Goal: Information Seeking & Learning: Learn about a topic

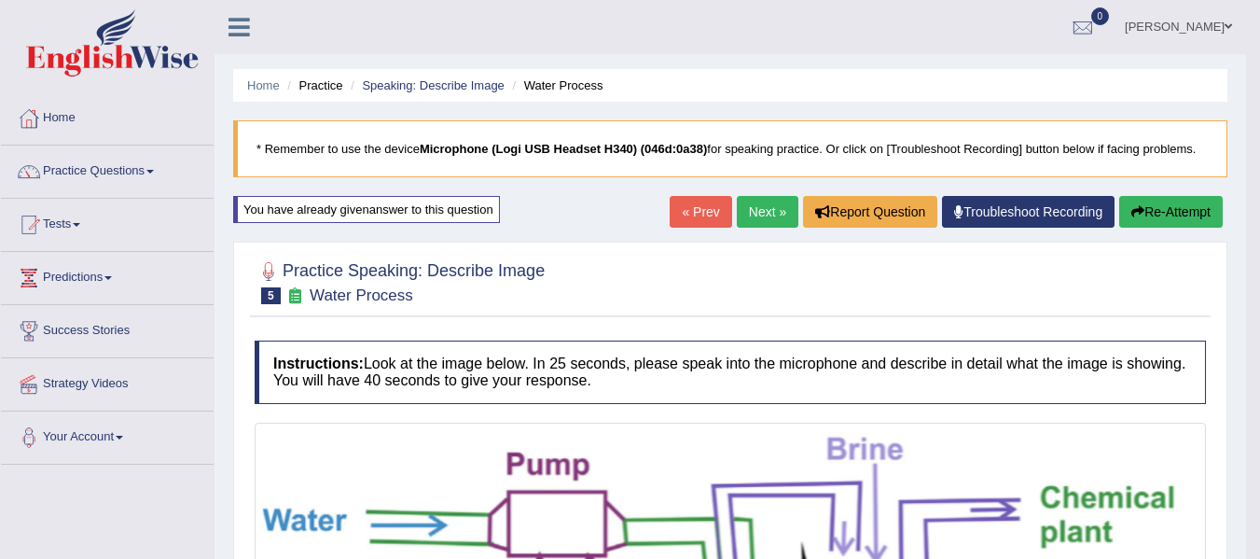
click at [754, 214] on link "Next »" at bounding box center [768, 212] width 62 height 32
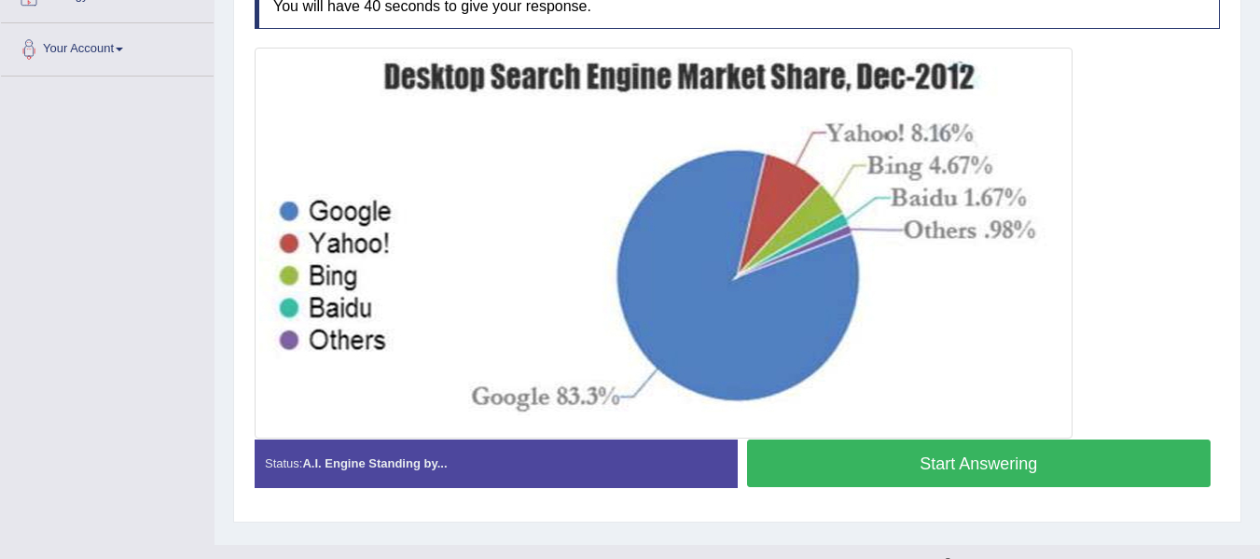
scroll to position [421, 0]
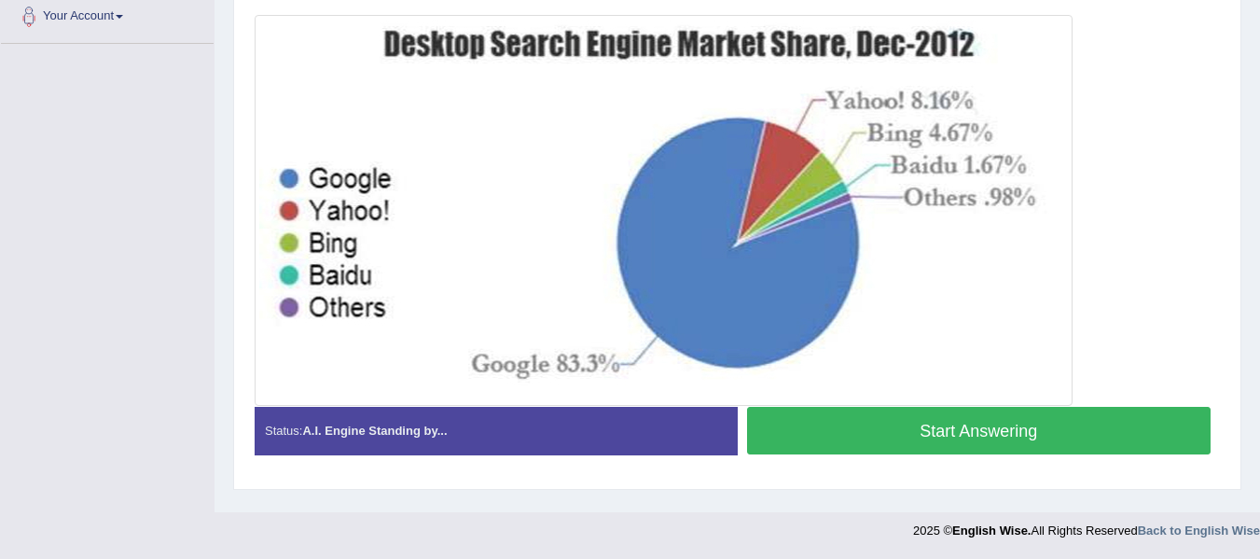
click at [940, 423] on button "Start Answering" at bounding box center [979, 431] width 464 height 48
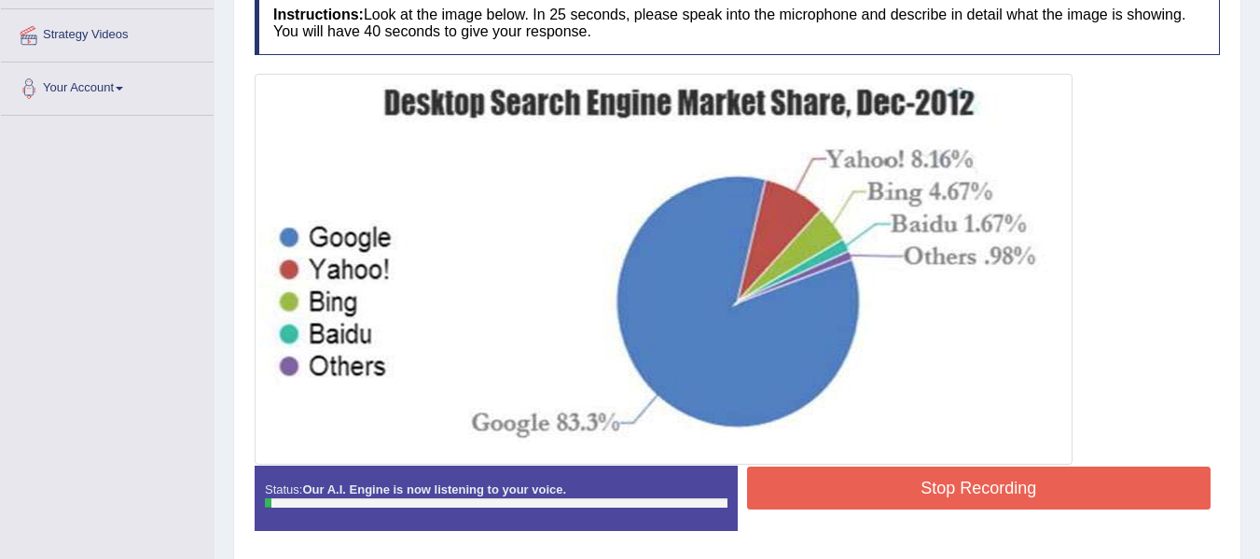
scroll to position [327, 0]
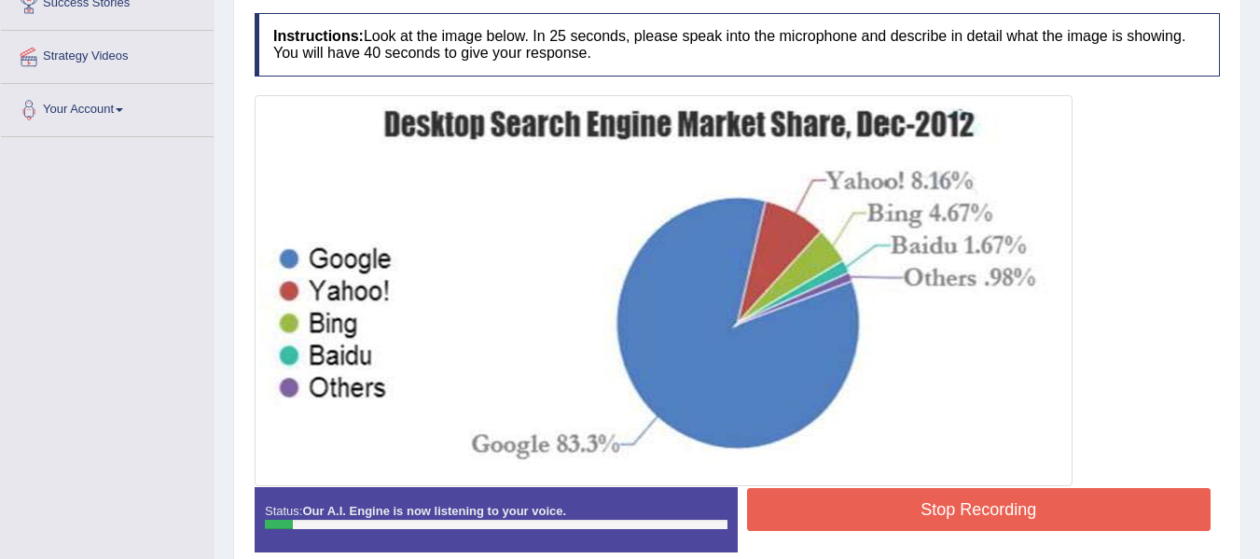
click at [994, 492] on button "Stop Recording" at bounding box center [979, 509] width 464 height 43
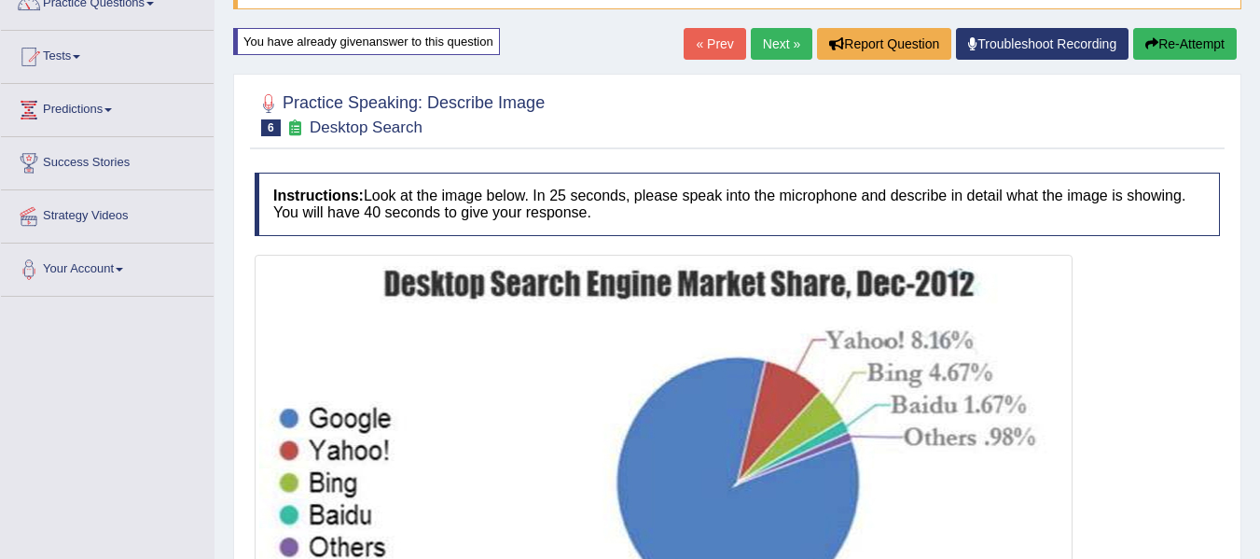
scroll to position [0, 0]
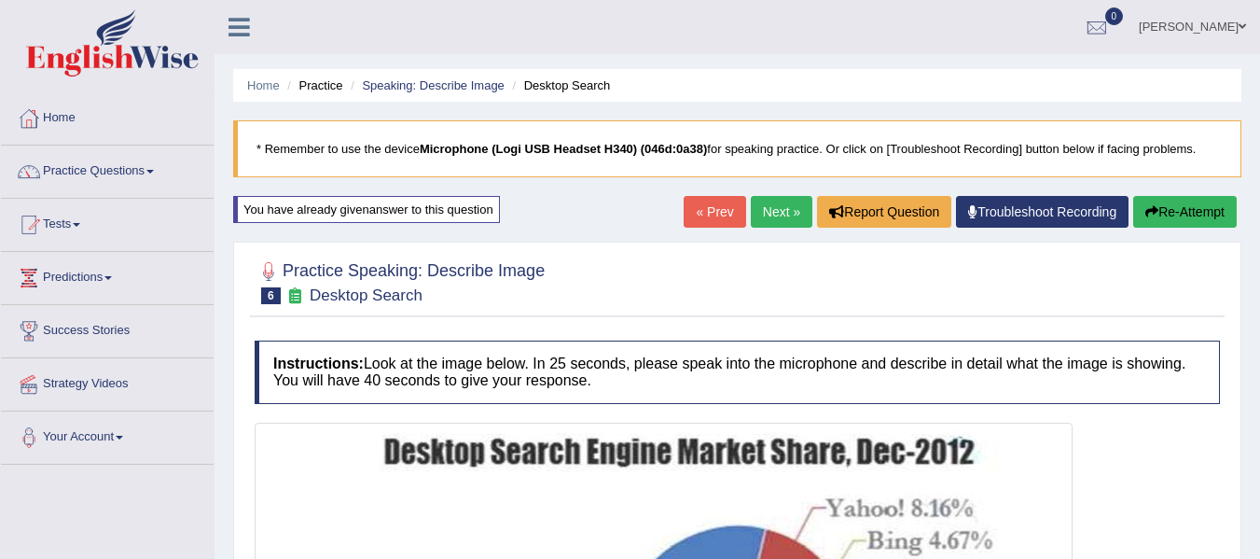
click at [1158, 211] on button "Re-Attempt" at bounding box center [1185, 212] width 104 height 32
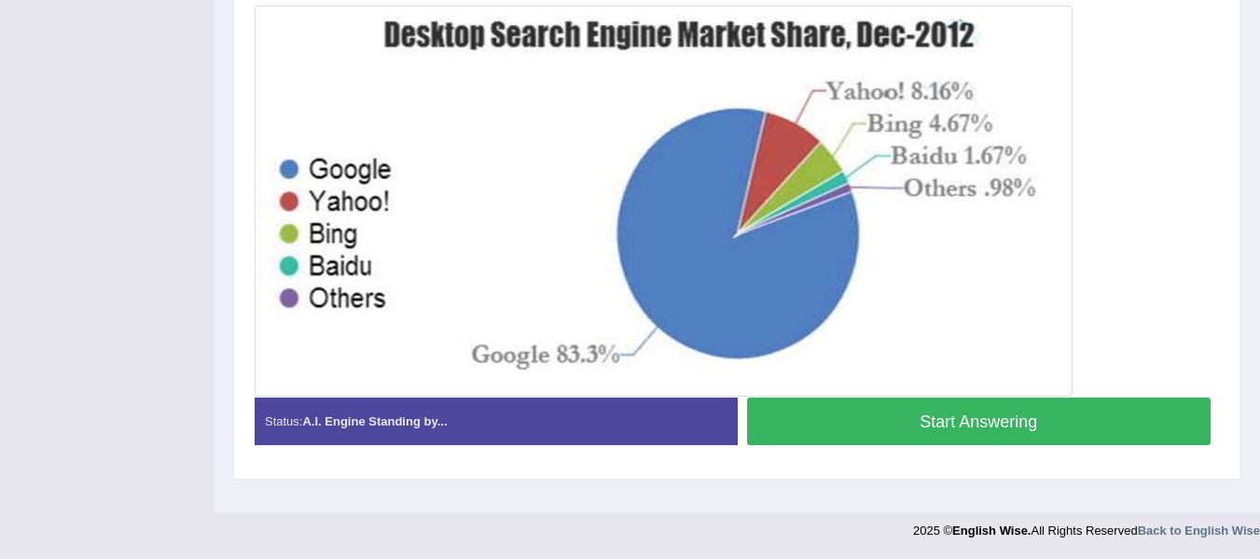
click at [902, 417] on button "Start Answering" at bounding box center [979, 421] width 464 height 48
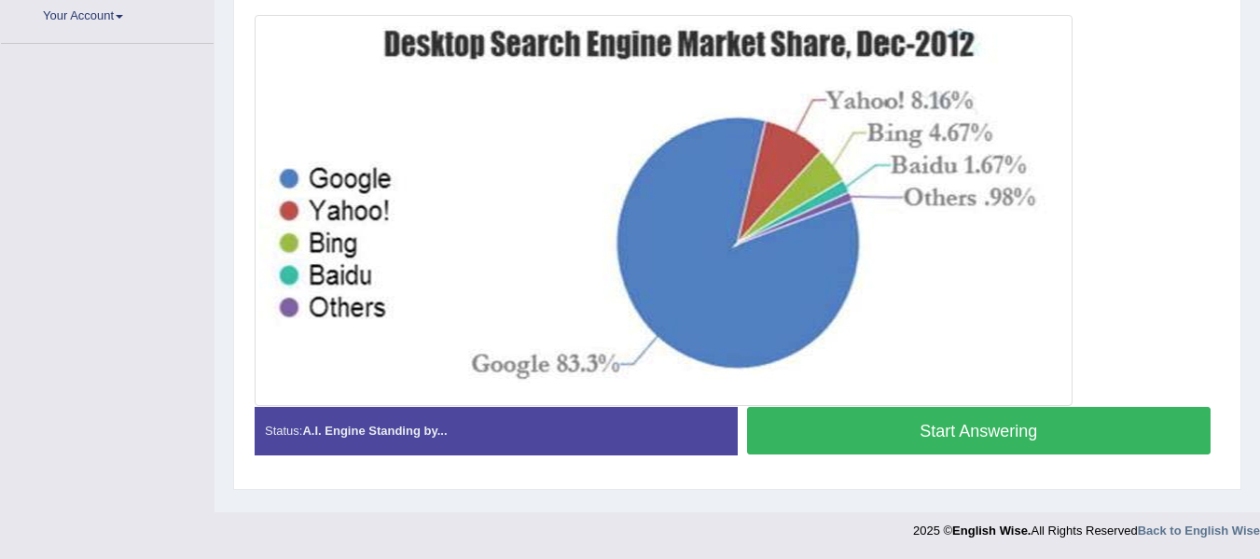
scroll to position [421, 0]
click at [878, 437] on button "Start Answering" at bounding box center [979, 431] width 464 height 48
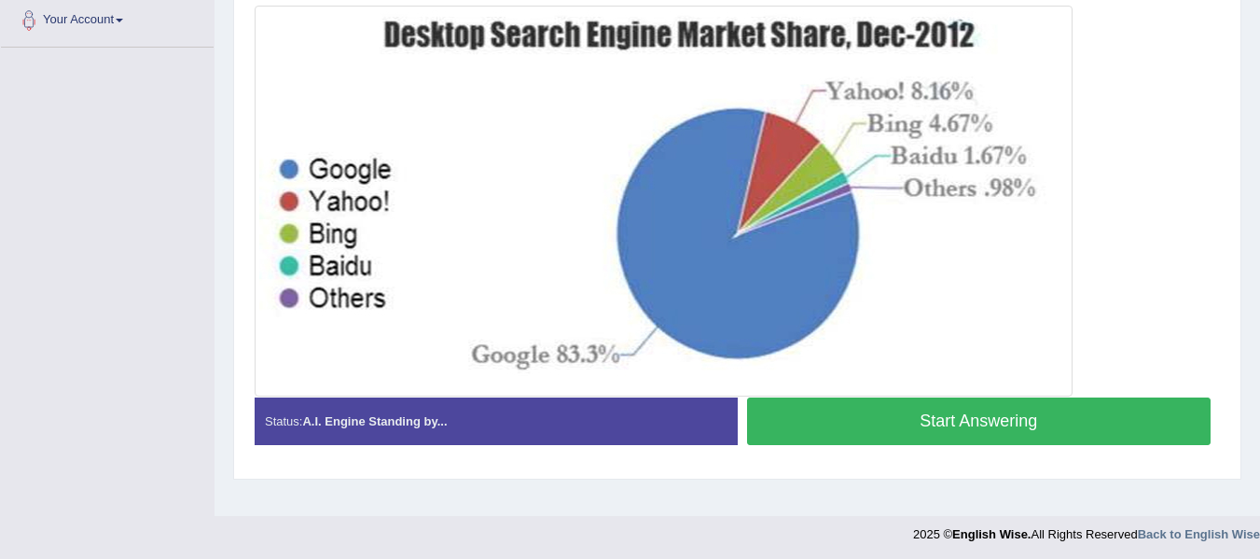
scroll to position [0, 0]
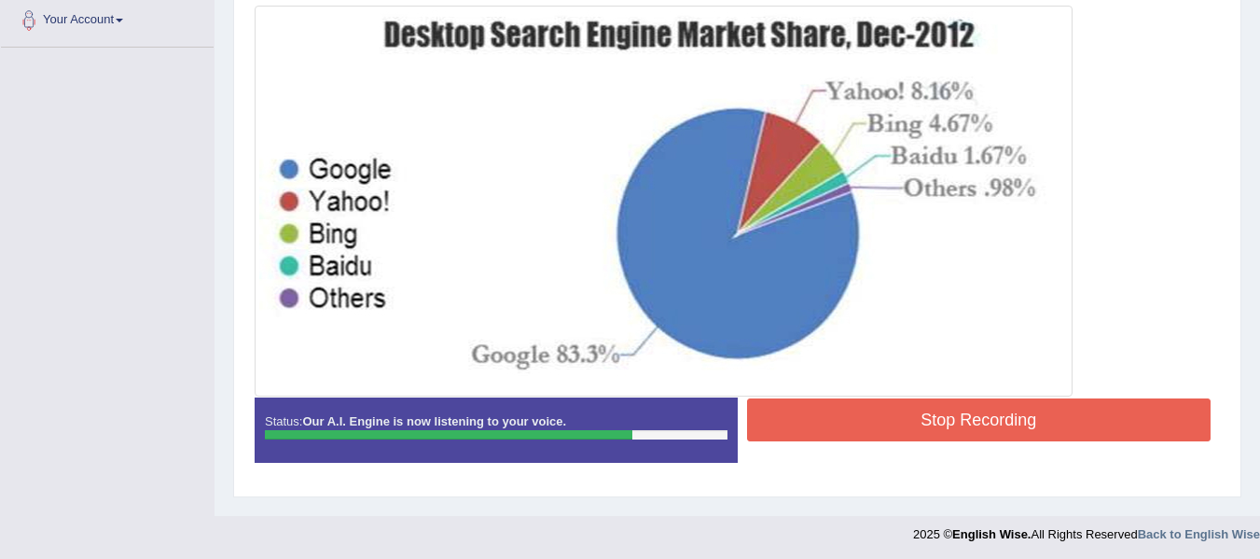
click at [855, 409] on button "Stop Recording" at bounding box center [979, 419] width 464 height 43
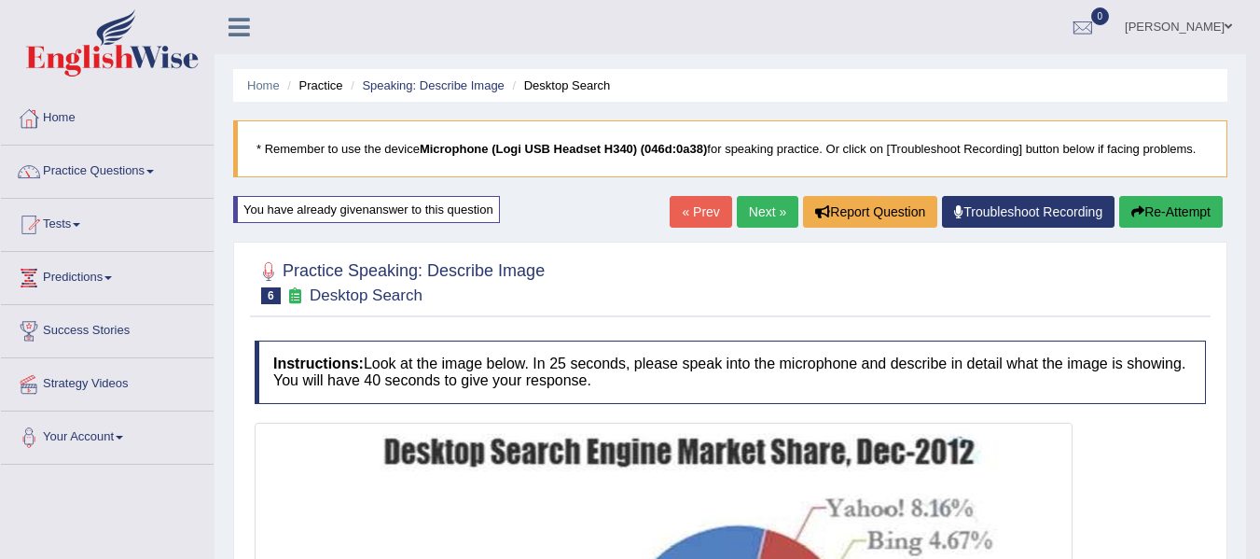
click at [1156, 213] on button "Re-Attempt" at bounding box center [1171, 212] width 104 height 32
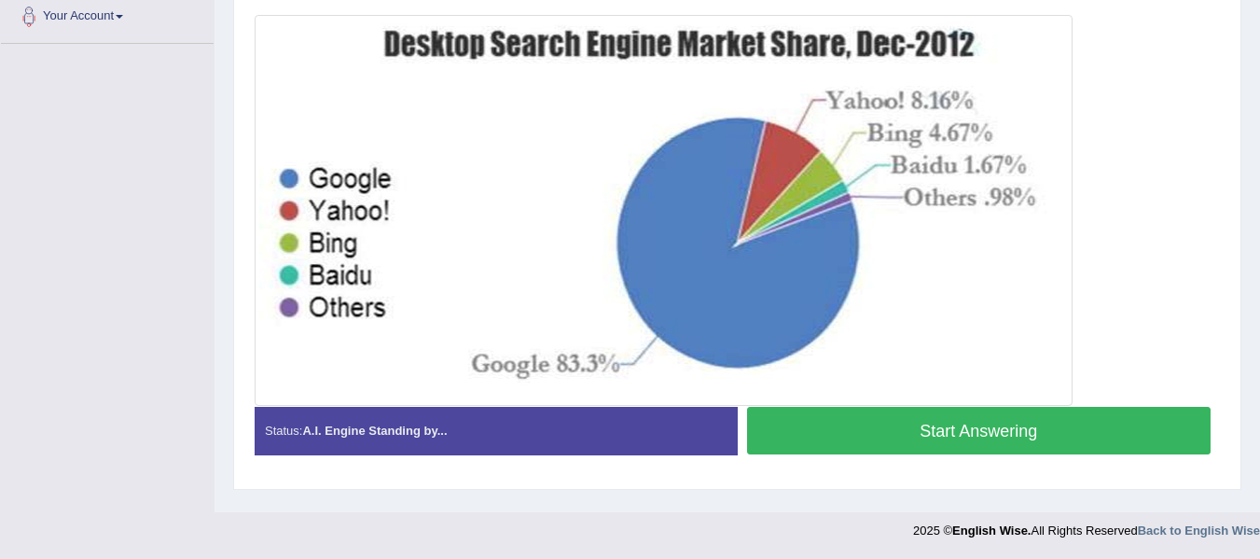
click at [826, 419] on button "Start Answering" at bounding box center [979, 431] width 464 height 48
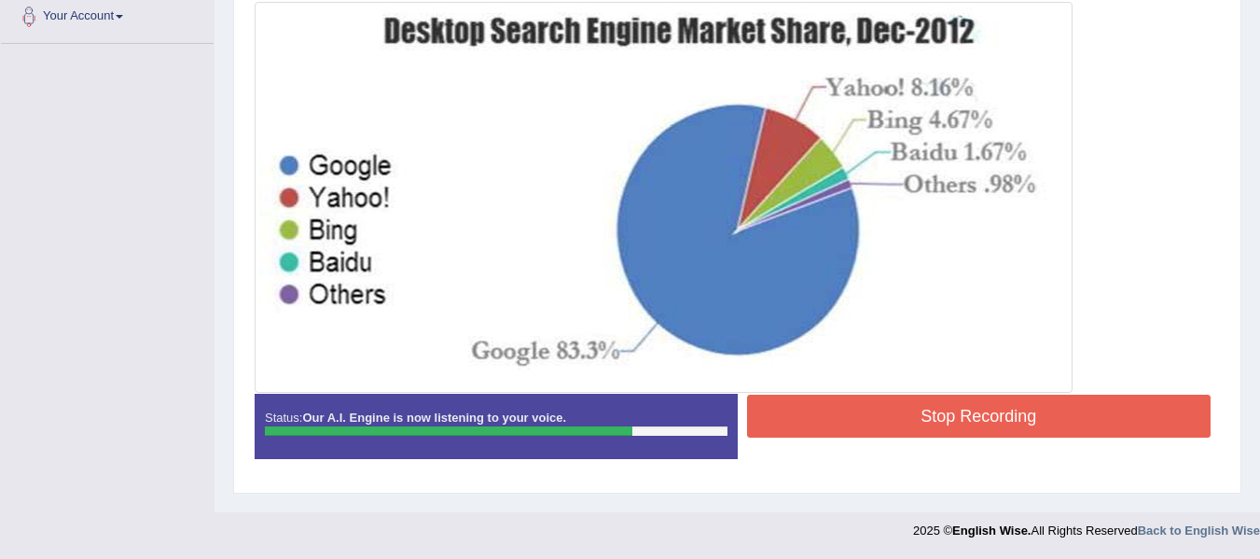
click at [853, 423] on button "Stop Recording" at bounding box center [979, 416] width 464 height 43
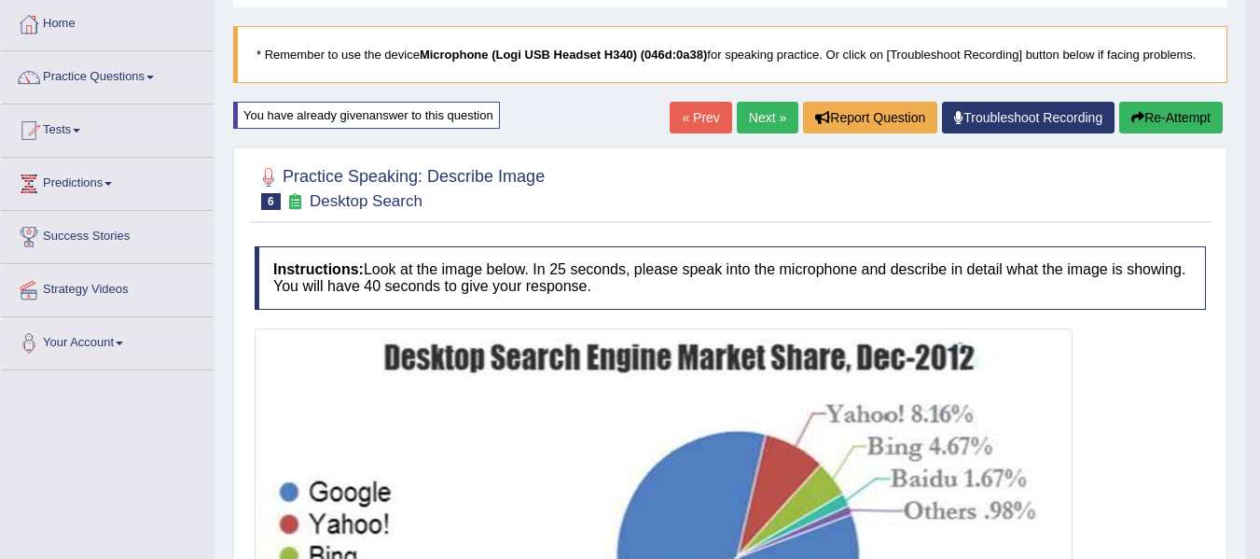
scroll to position [93, 0]
click at [1176, 123] on button "Re-Attempt" at bounding box center [1171, 119] width 104 height 32
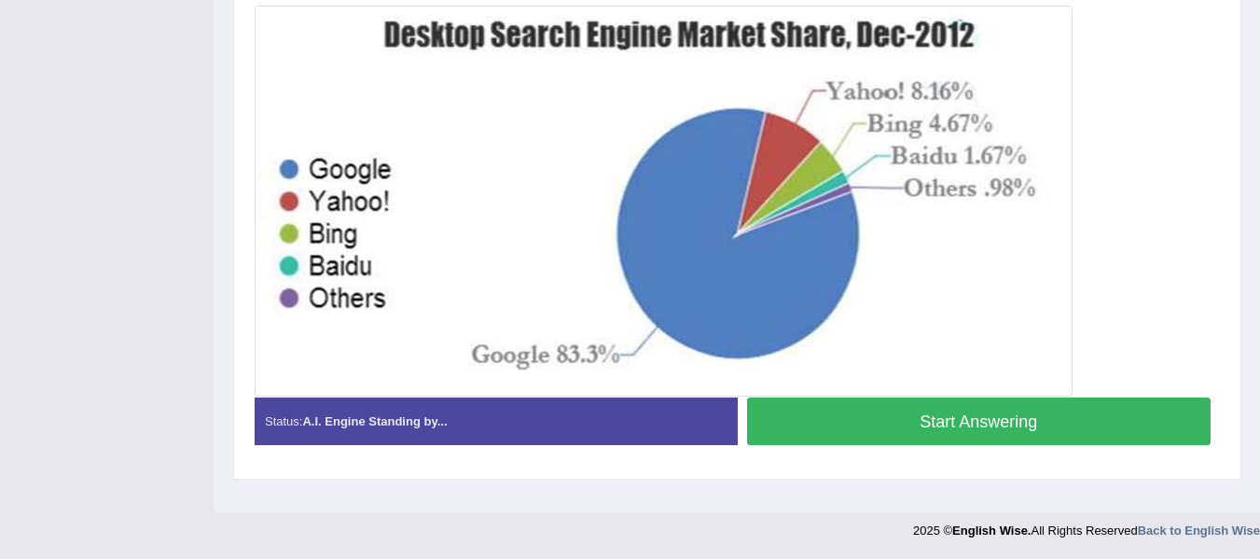
click at [952, 431] on button "Start Answering" at bounding box center [979, 421] width 464 height 48
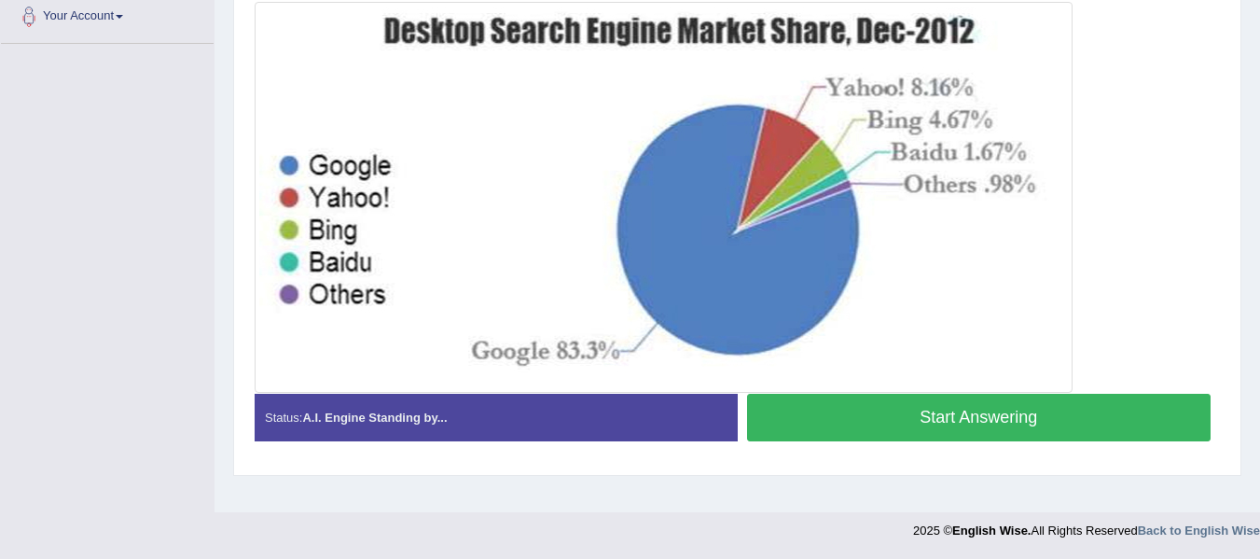
click at [945, 422] on button "Start Answering" at bounding box center [979, 418] width 464 height 48
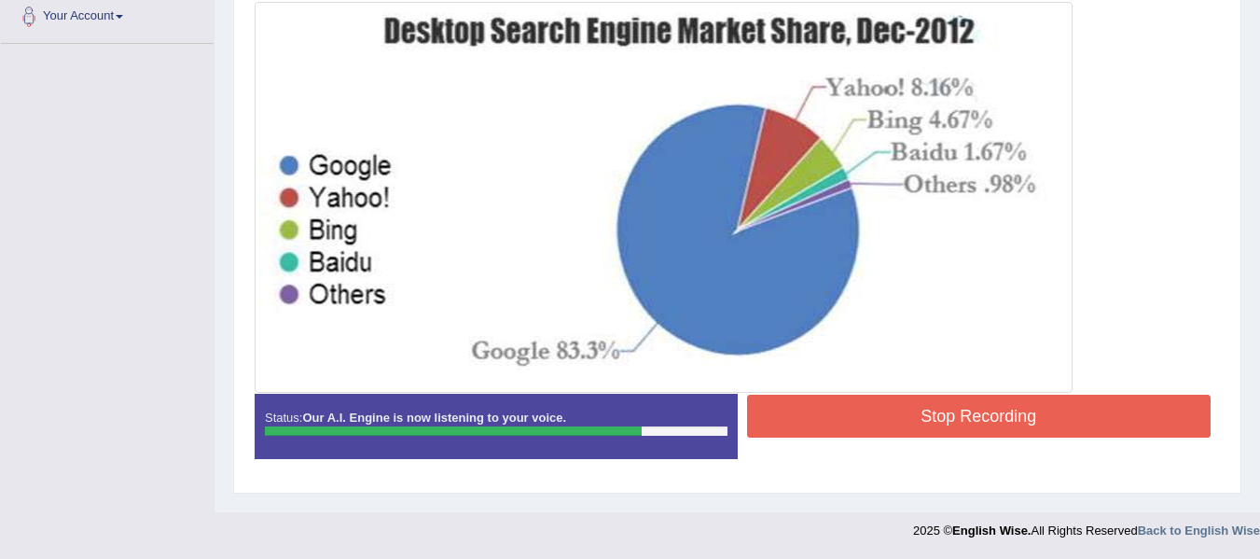
click at [934, 419] on button "Stop Recording" at bounding box center [979, 416] width 464 height 43
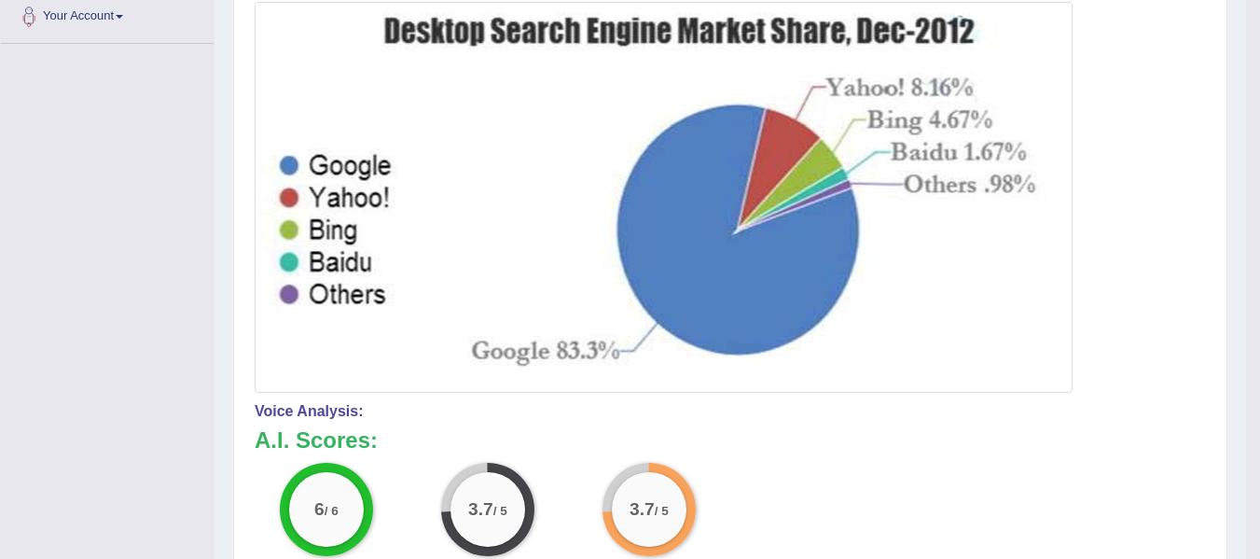
scroll to position [141, 0]
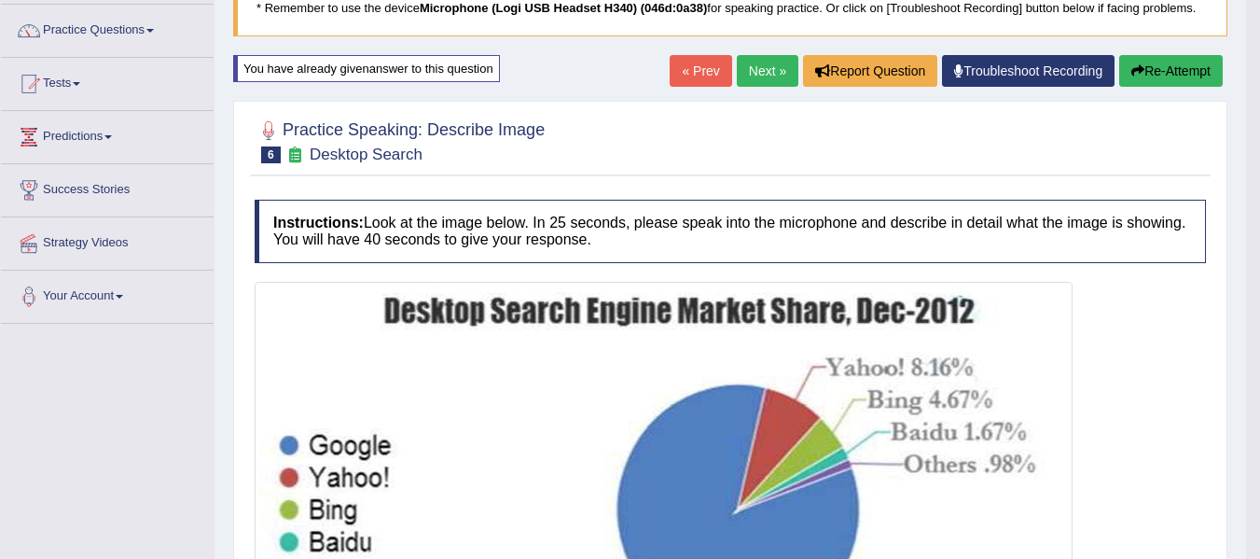
click at [1148, 76] on button "Re-Attempt" at bounding box center [1171, 71] width 104 height 32
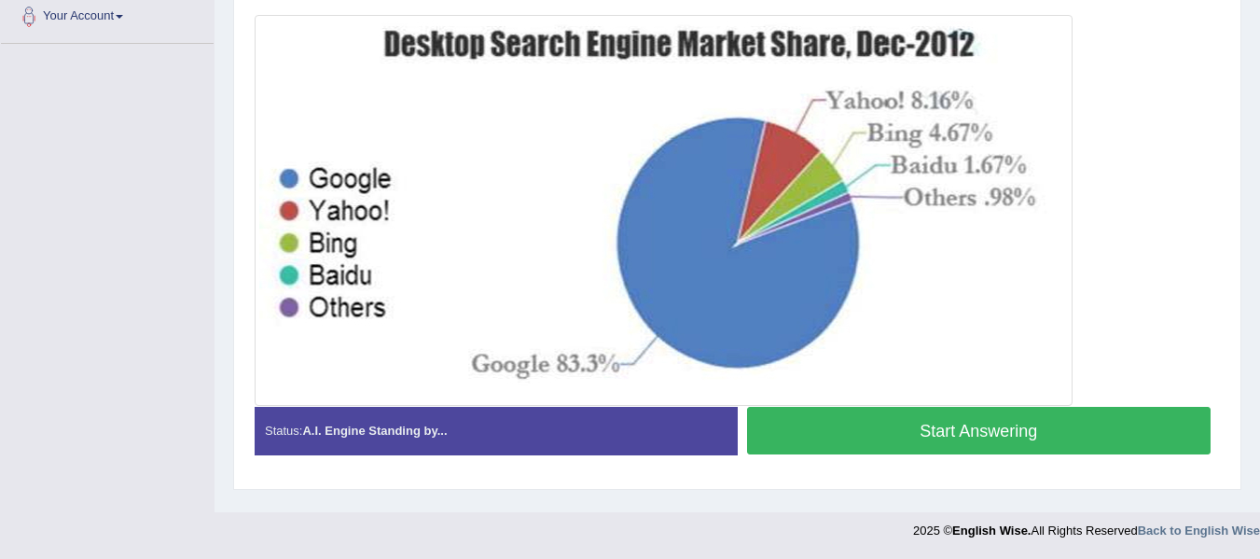
click at [865, 433] on button "Start Answering" at bounding box center [979, 431] width 464 height 48
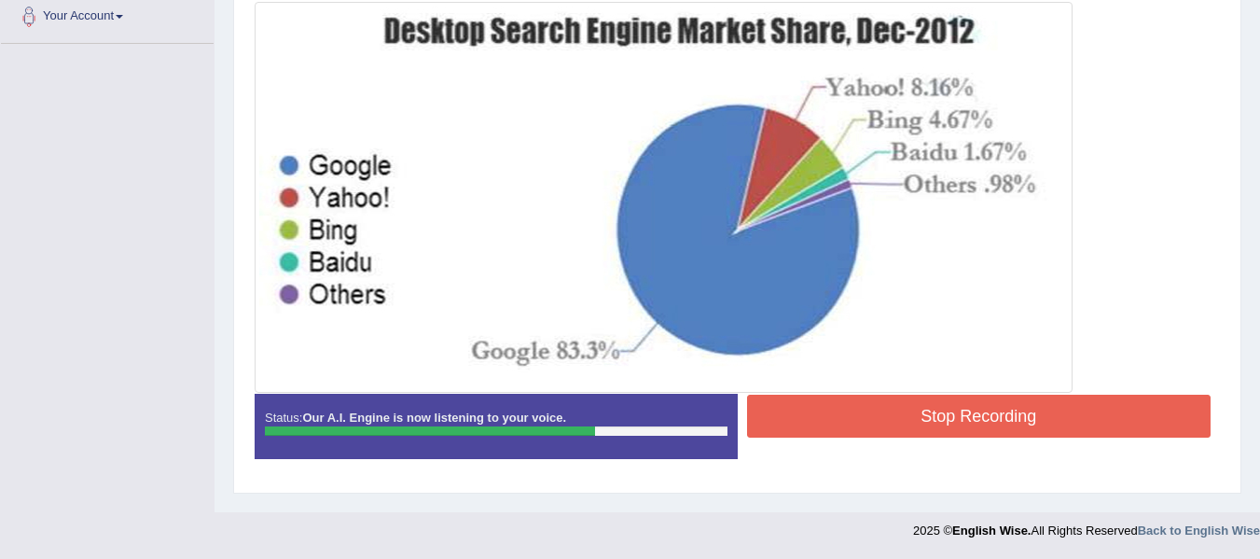
click at [882, 420] on button "Stop Recording" at bounding box center [979, 416] width 464 height 43
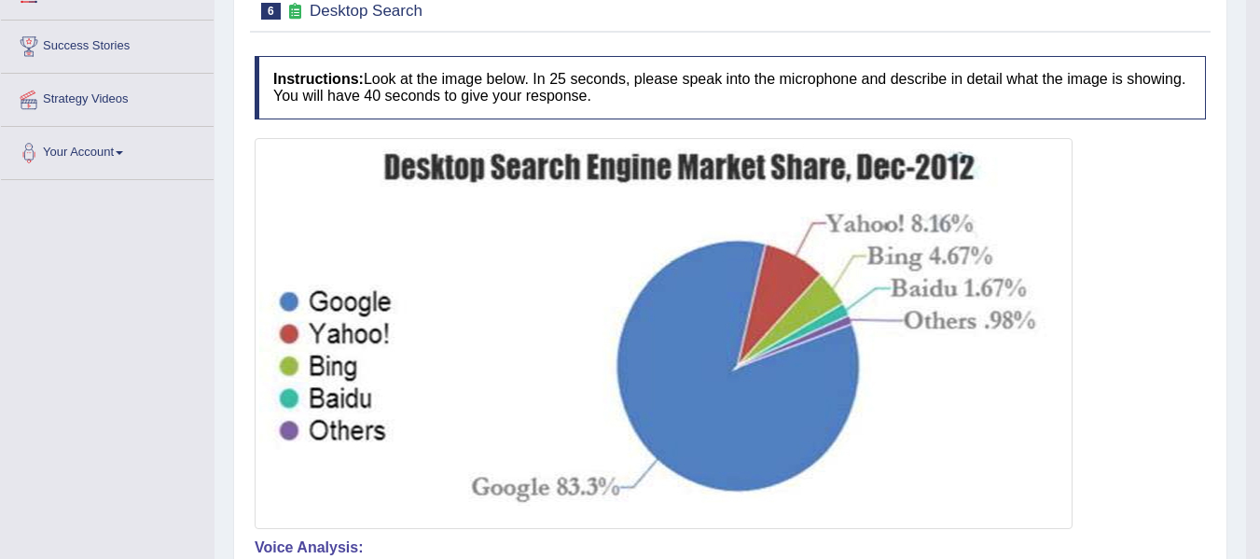
scroll to position [327, 0]
